Goal: Transaction & Acquisition: Purchase product/service

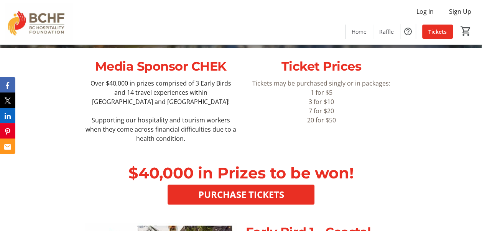
scroll to position [192, 0]
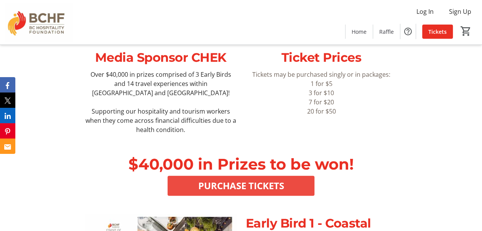
click at [251, 179] on span "PURCHASE TICKETS" at bounding box center [241, 186] width 86 height 14
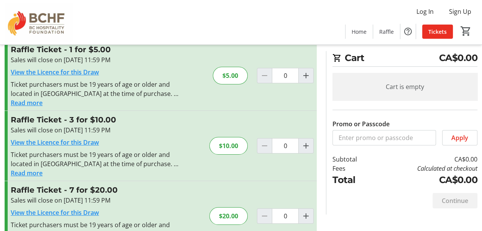
scroll to position [7, 0]
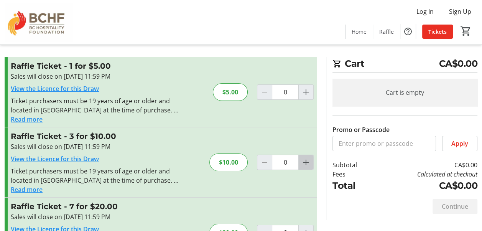
click at [306, 162] on mat-icon "Increment by one" at bounding box center [305, 162] width 9 height 9
type input "1"
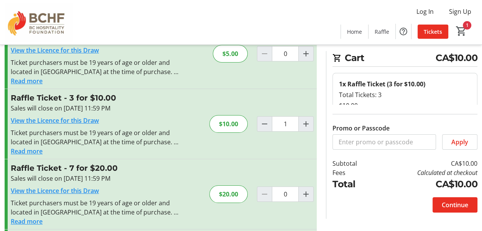
scroll to position [83, 0]
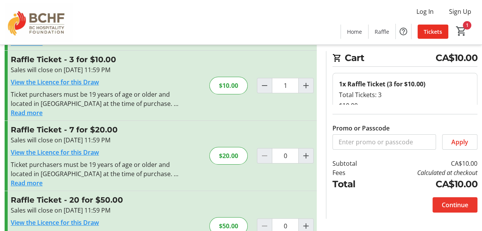
click at [456, 203] on span "Continue" at bounding box center [455, 204] width 26 height 9
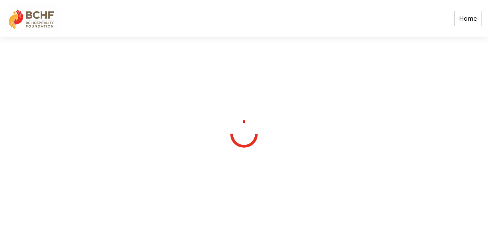
select select "CA"
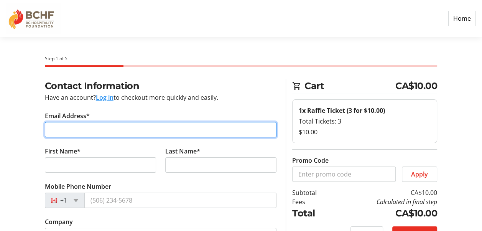
click at [74, 128] on input "Email Address*" at bounding box center [161, 129] width 232 height 15
type input "[EMAIL_ADDRESS][PERSON_NAME][DOMAIN_NAME]"
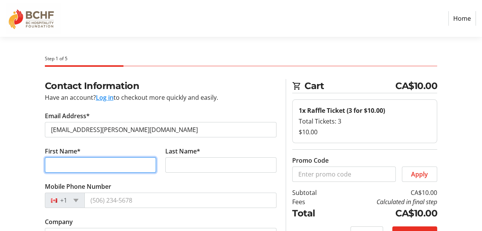
type input "[PERSON_NAME]"
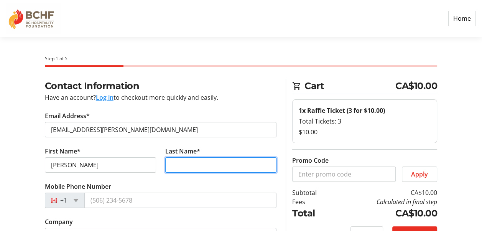
type input "BOOTH"
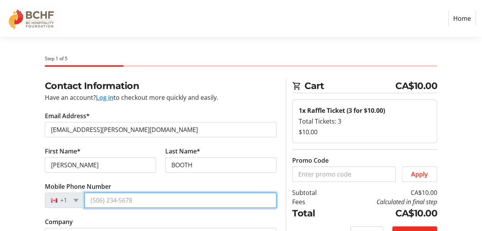
type input "[PHONE_NUMBER]"
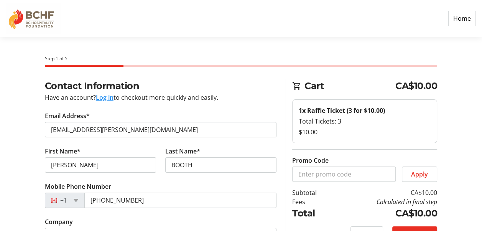
type input "1334"
type input "College Dr"
type input "Nanaimo"
select select "BC"
type input "V9R 1M5"
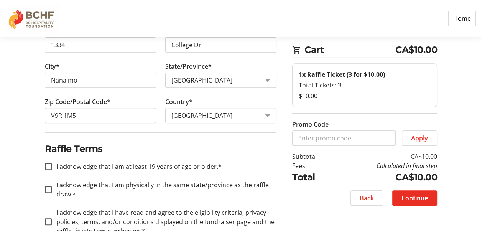
scroll to position [268, 0]
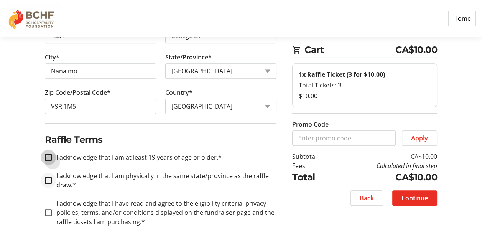
drag, startPoint x: 48, startPoint y: 154, endPoint x: 46, endPoint y: 176, distance: 22.0
click at [48, 154] on input "I acknowledge that I am at least 19 years of age or older.*" at bounding box center [48, 157] width 7 height 7
checkbox input "true"
click at [49, 177] on input "I acknowledge that I am physically in the same state/province as the raffle dra…" at bounding box center [48, 180] width 7 height 7
checkbox input "true"
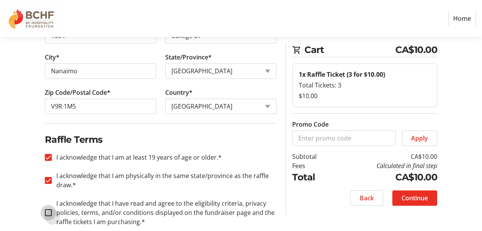
drag, startPoint x: 49, startPoint y: 212, endPoint x: 56, endPoint y: 210, distance: 7.5
click at [52, 211] on div at bounding box center [48, 212] width 7 height 7
click at [48, 210] on input "I acknowledge that I have read and agree to the eligibility criteria, privacy p…" at bounding box center [48, 212] width 7 height 7
checkbox input "true"
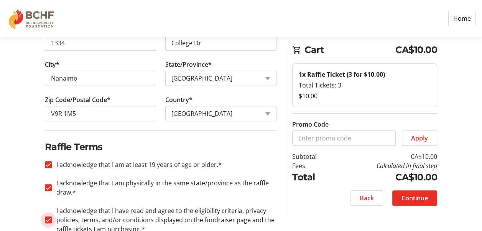
scroll to position [242, 0]
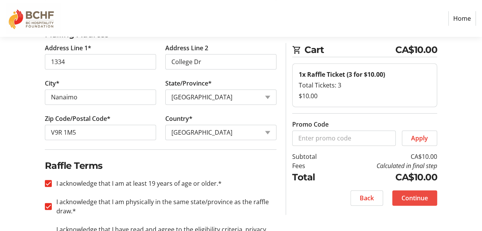
click at [415, 197] on span "Continue" at bounding box center [415, 197] width 26 height 9
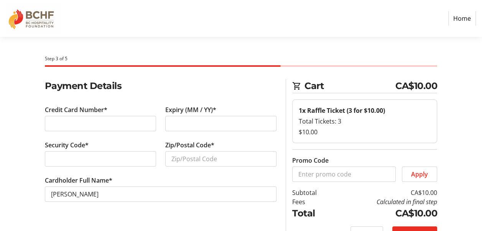
click at [51, 156] on iframe at bounding box center [100, 158] width 99 height 9
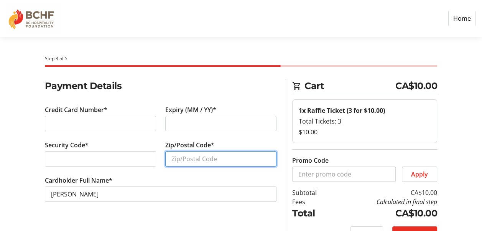
click at [170, 162] on input "Zip/Postal Code*" at bounding box center [220, 158] width 111 height 15
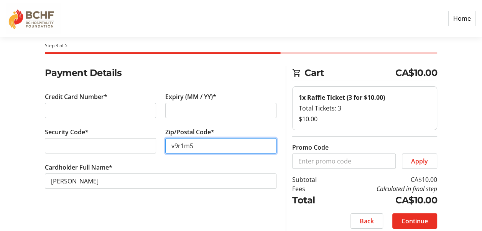
scroll to position [19, 0]
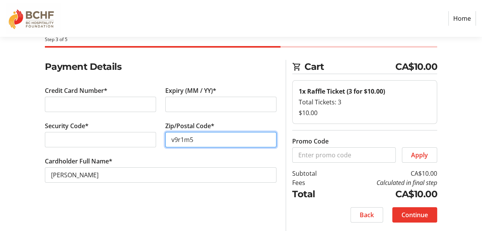
type input "v9r1m5"
click at [409, 211] on span "Continue" at bounding box center [415, 214] width 26 height 9
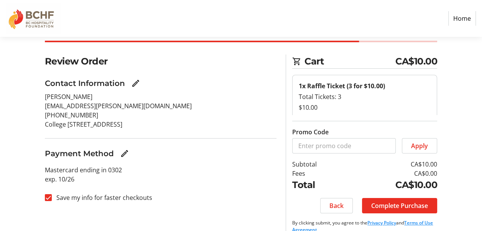
scroll to position [36, 0]
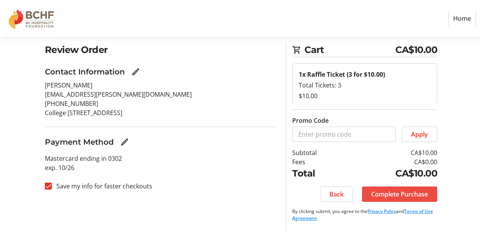
click at [408, 191] on span "Complete Purchase" at bounding box center [399, 193] width 57 height 9
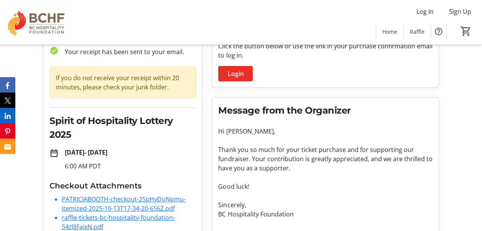
scroll to position [13, 0]
